Goal: Find specific page/section: Find specific page/section

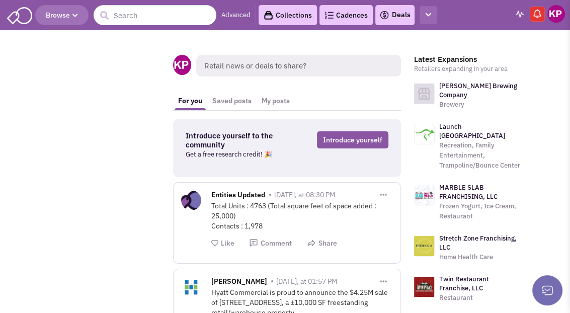
click at [430, 17] on icon "button" at bounding box center [428, 15] width 6 height 7
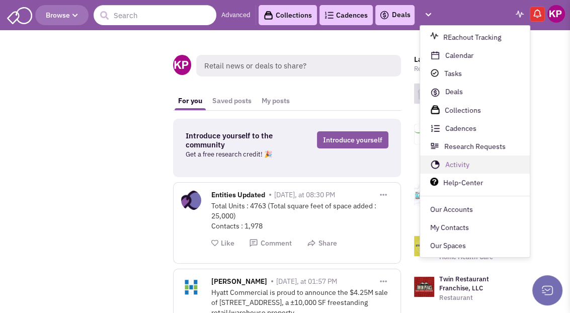
click at [458, 164] on link "Activity" at bounding box center [475, 165] width 110 height 18
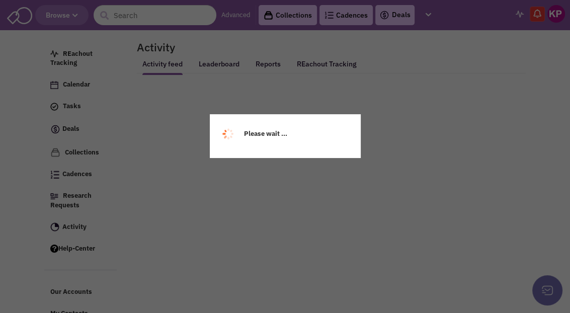
select select
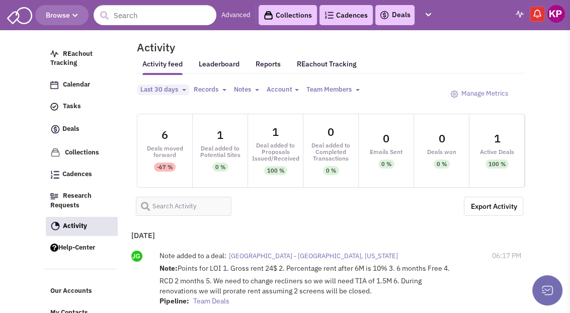
select select
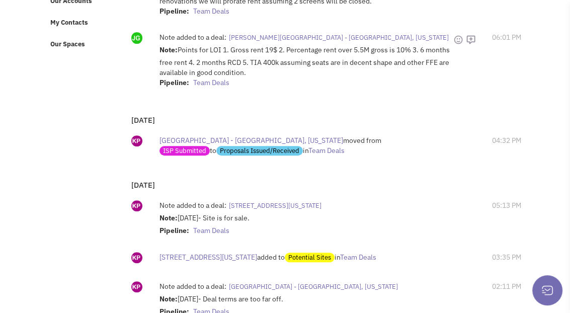
scroll to position [151, 0]
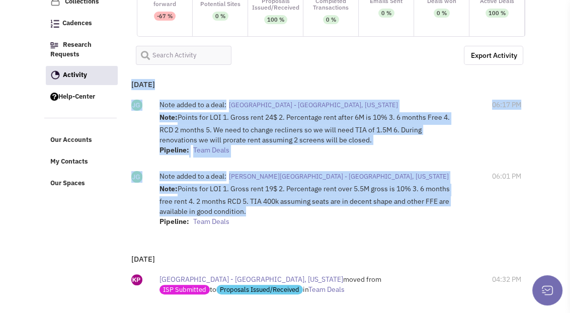
drag, startPoint x: 248, startPoint y: 209, endPoint x: 132, endPoint y: 84, distance: 170.5
click at [132, 84] on div "[DATE] Note added to a deal: [GEOGRAPHIC_DATA] - [GEOGRAPHIC_DATA], [US_STATE] …" at bounding box center [325, 158] width 396 height 172
copy div "[DATE] Note added to a deal: [GEOGRAPHIC_DATA] - [GEOGRAPHIC_DATA], [US_STATE] …"
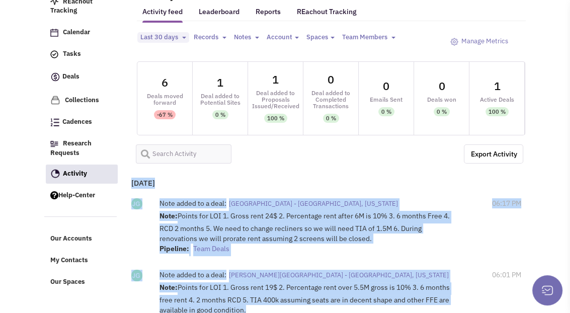
scroll to position [0, 0]
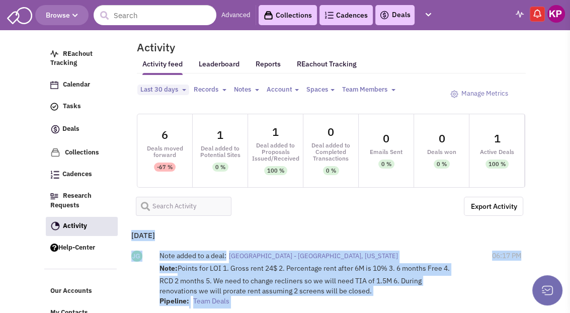
click at [556, 16] on img at bounding box center [556, 14] width 18 height 18
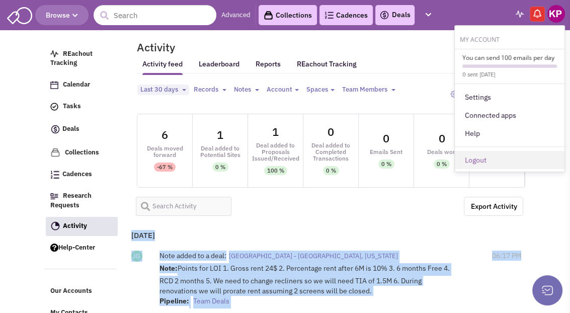
click at [486, 151] on link "Logout" at bounding box center [510, 160] width 110 height 18
